Goal: Find specific page/section: Find specific page/section

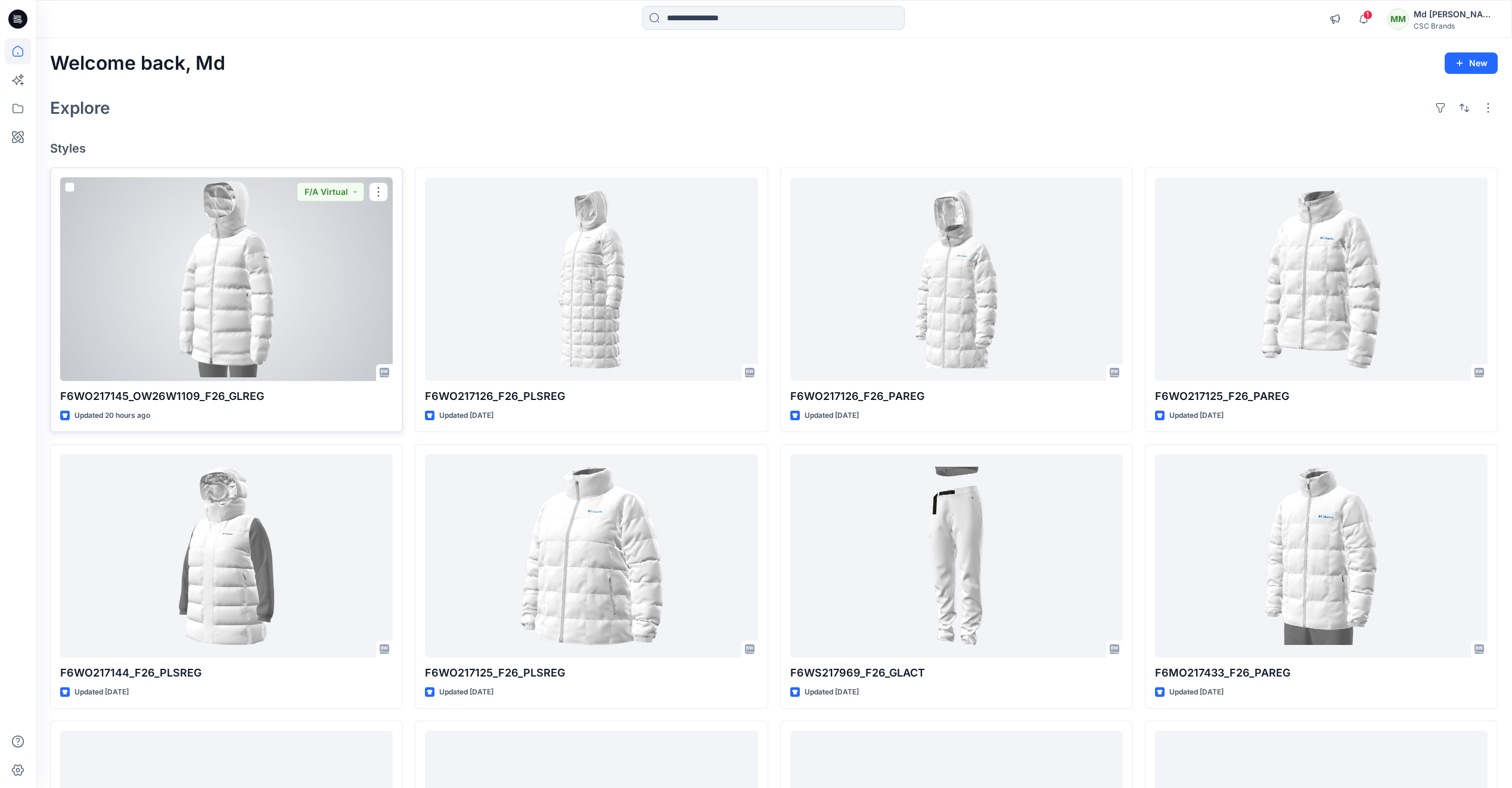
click at [309, 290] on div at bounding box center [226, 279] width 332 height 203
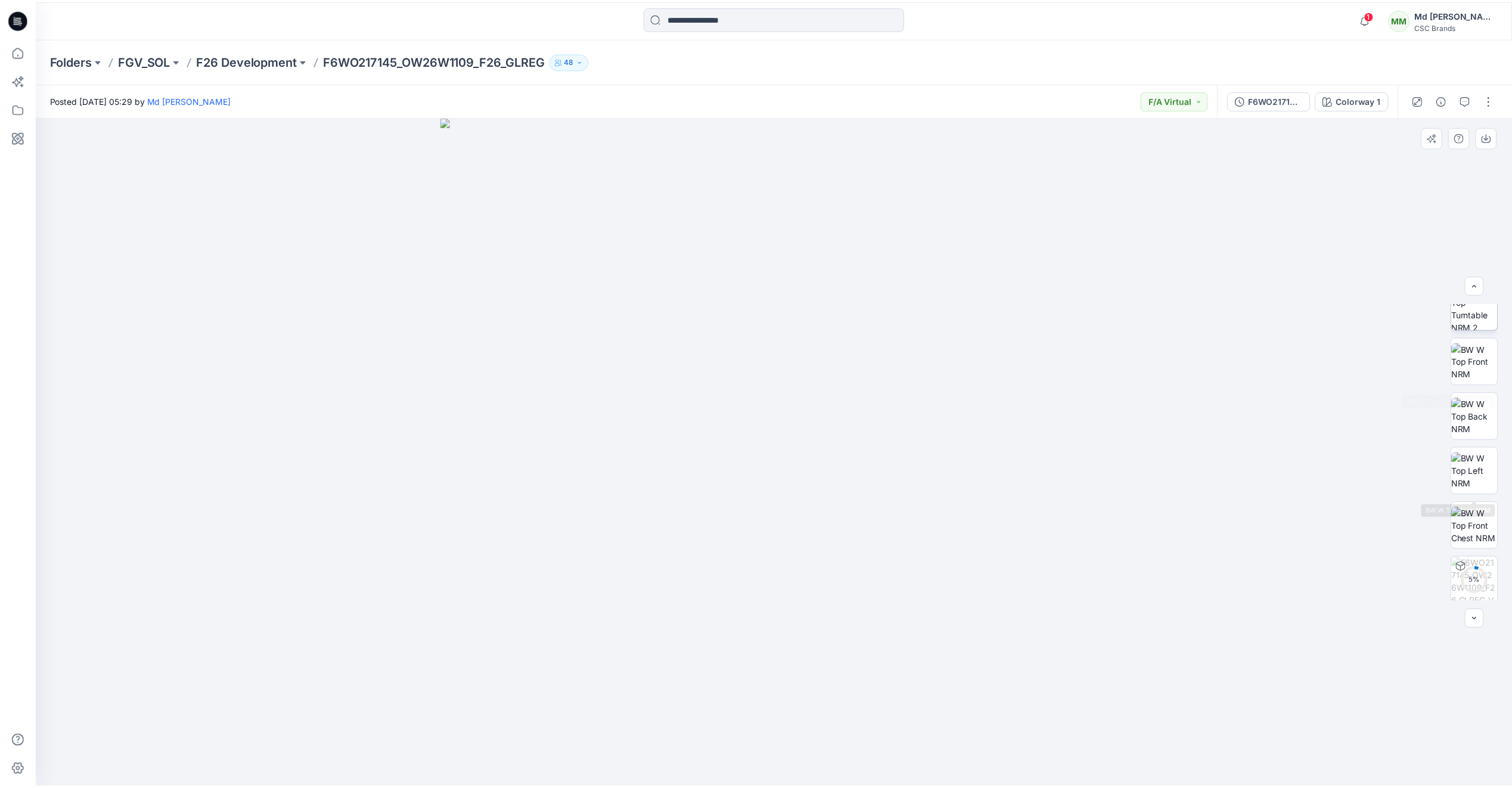
scroll to position [69, 0]
click at [13, 24] on icon at bounding box center [18, 19] width 19 height 19
